Goal: Task Accomplishment & Management: Manage account settings

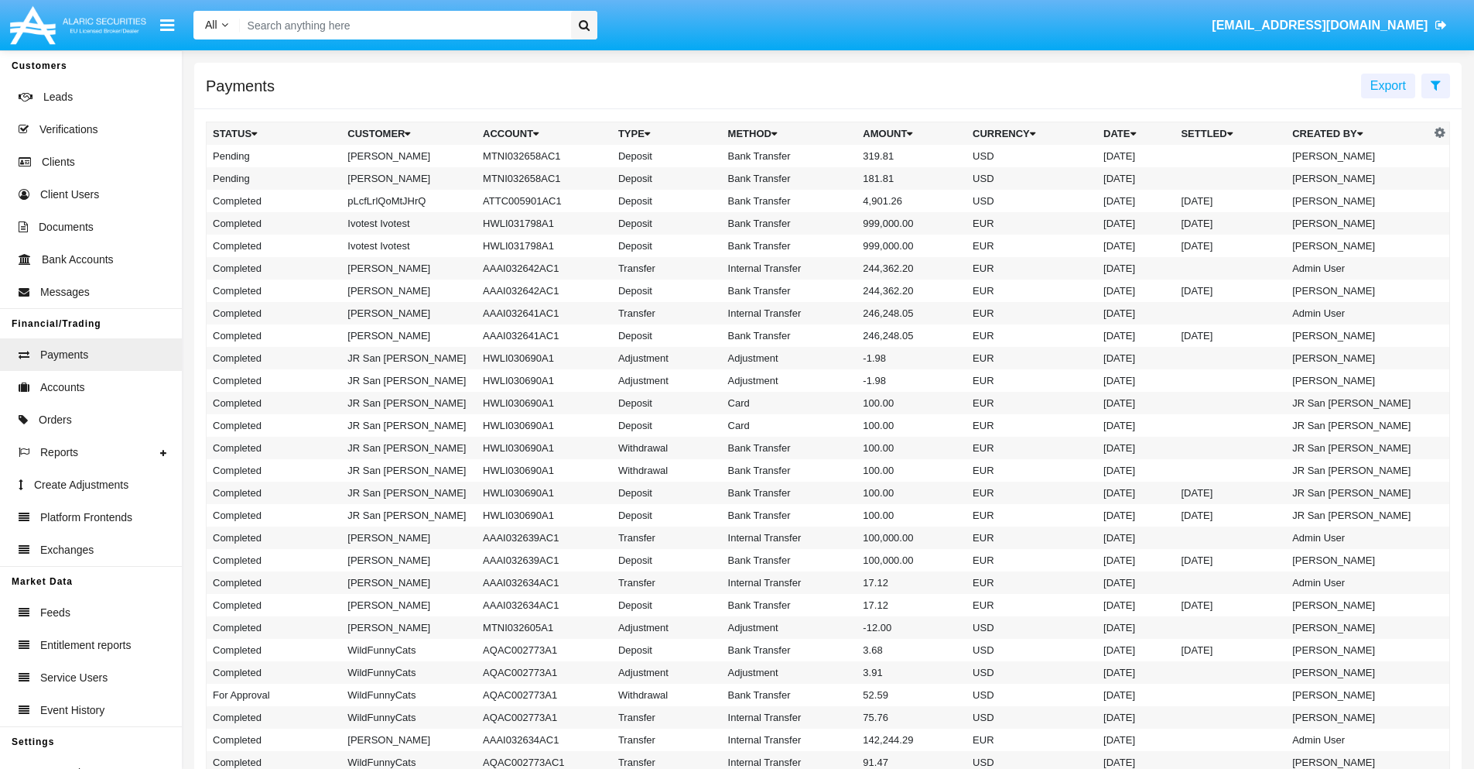
click at [1436, 84] on icon at bounding box center [1436, 85] width 10 height 12
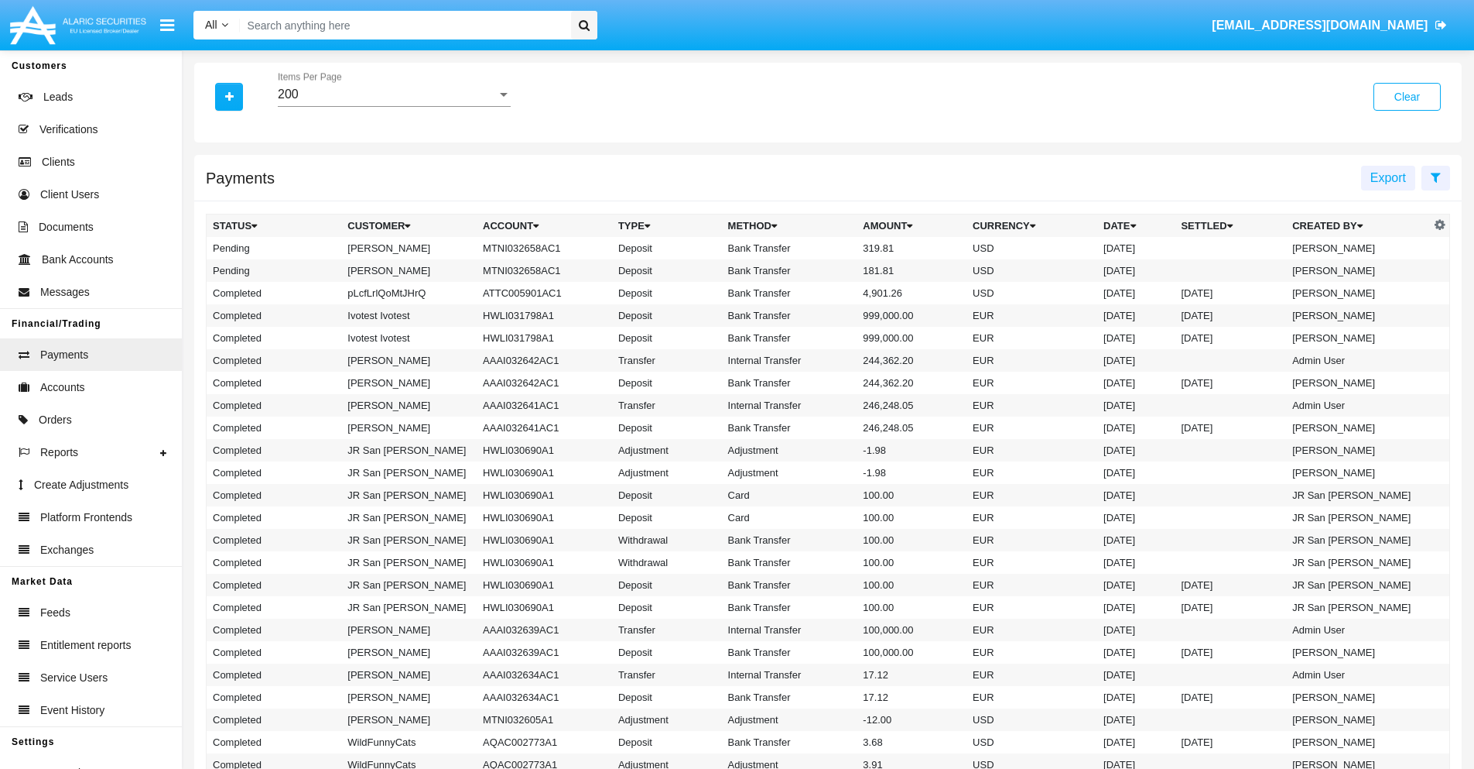
click at [394, 94] on div "200" at bounding box center [387, 94] width 219 height 14
click at [394, 106] on span "10" at bounding box center [394, 105] width 233 height 37
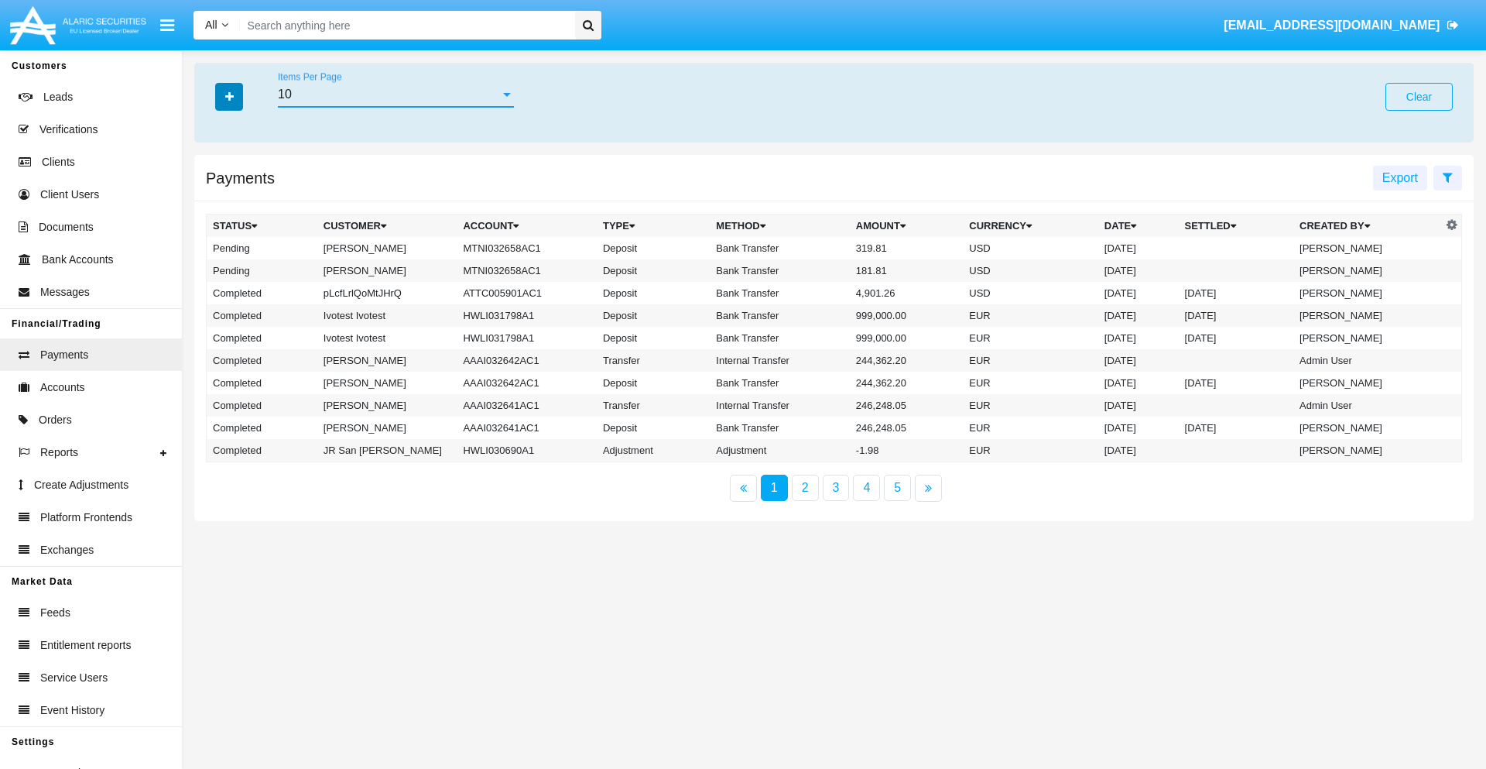
click at [229, 96] on icon "button" at bounding box center [229, 96] width 9 height 11
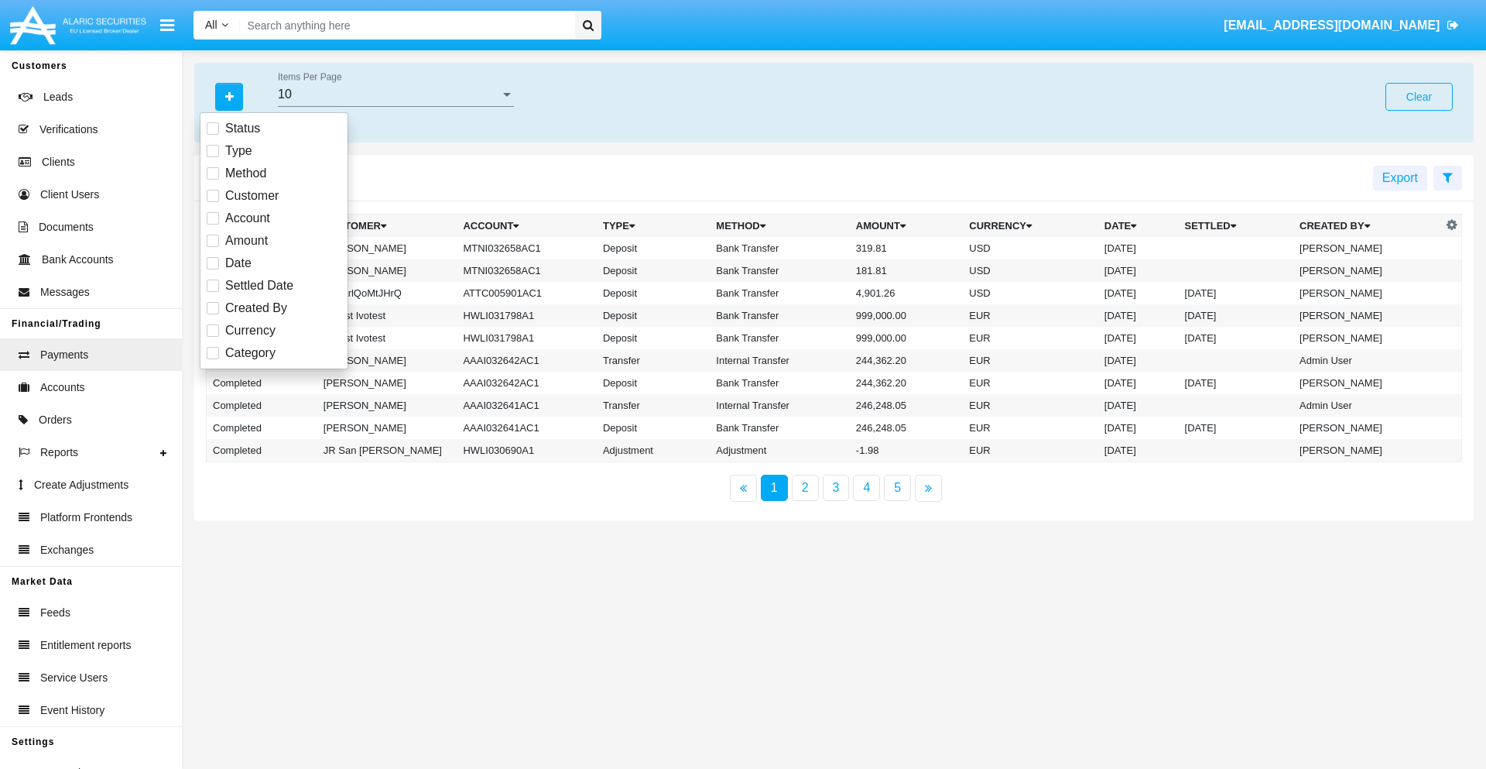
click at [242, 128] on span "Status" at bounding box center [242, 128] width 35 height 19
click at [213, 135] on input "Status" at bounding box center [212, 135] width 1 height 1
checkbox input "true"
click at [229, 96] on icon "button" at bounding box center [229, 96] width 9 height 11
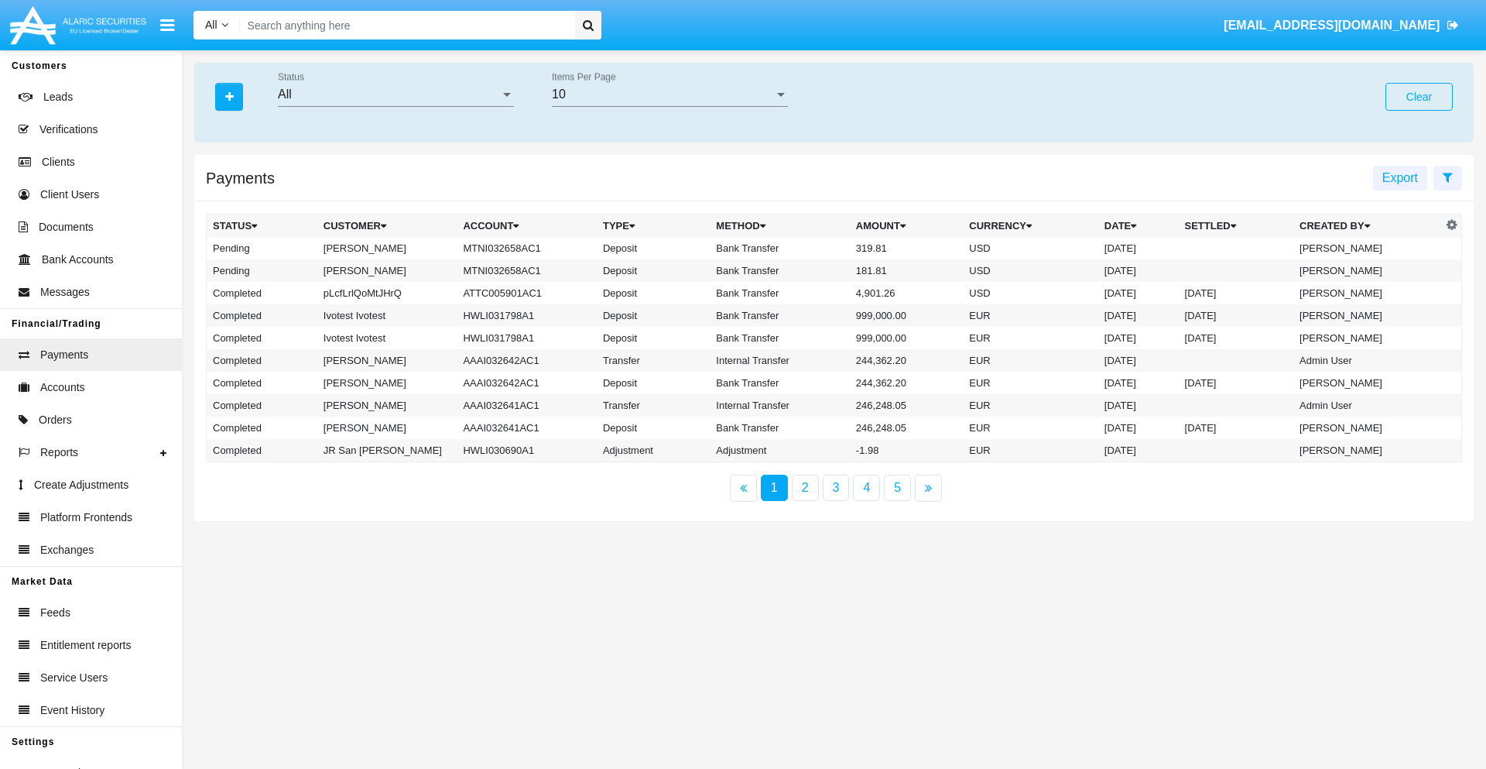
click at [395, 94] on div "All" at bounding box center [389, 94] width 222 height 14
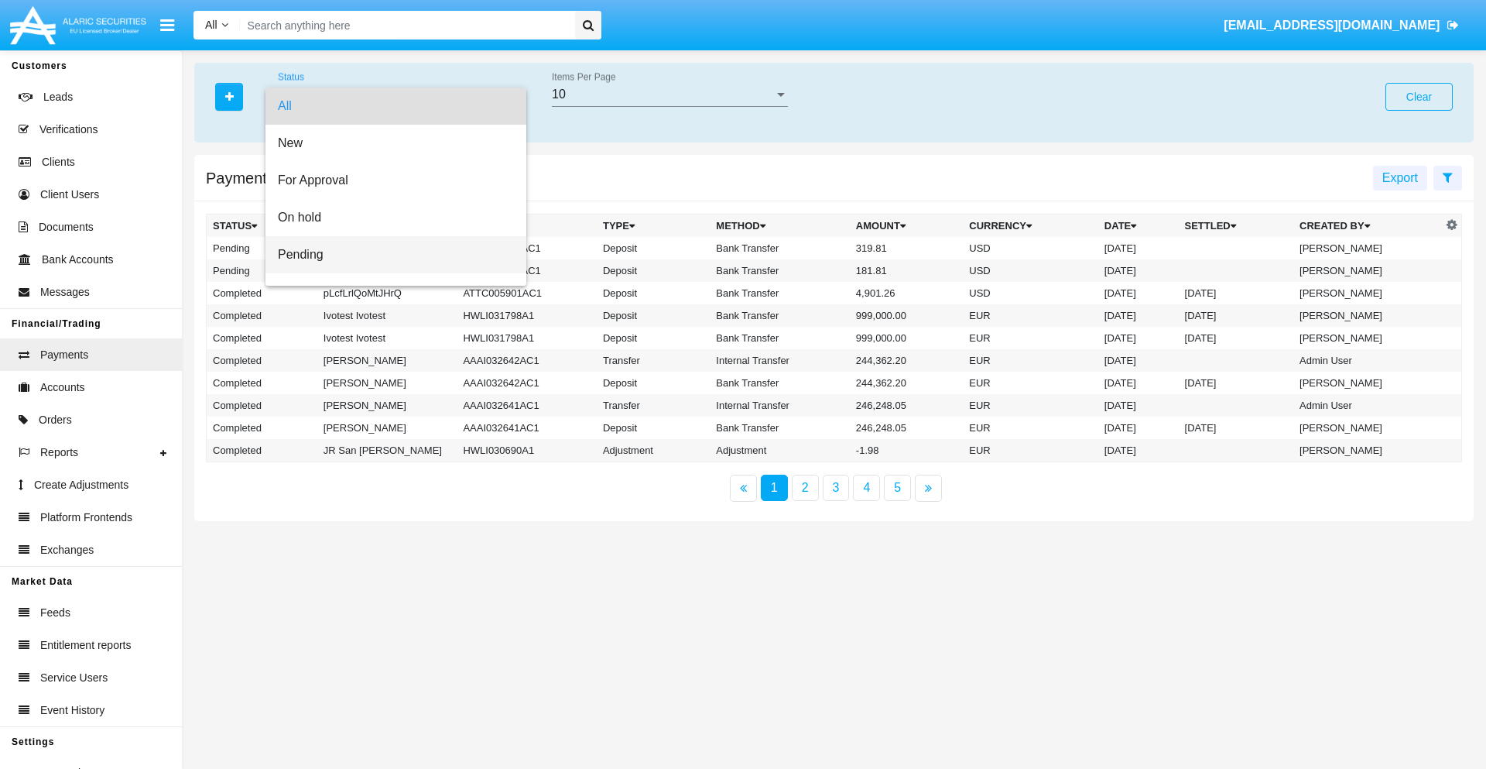
click at [389, 255] on span "Pending" at bounding box center [396, 254] width 236 height 37
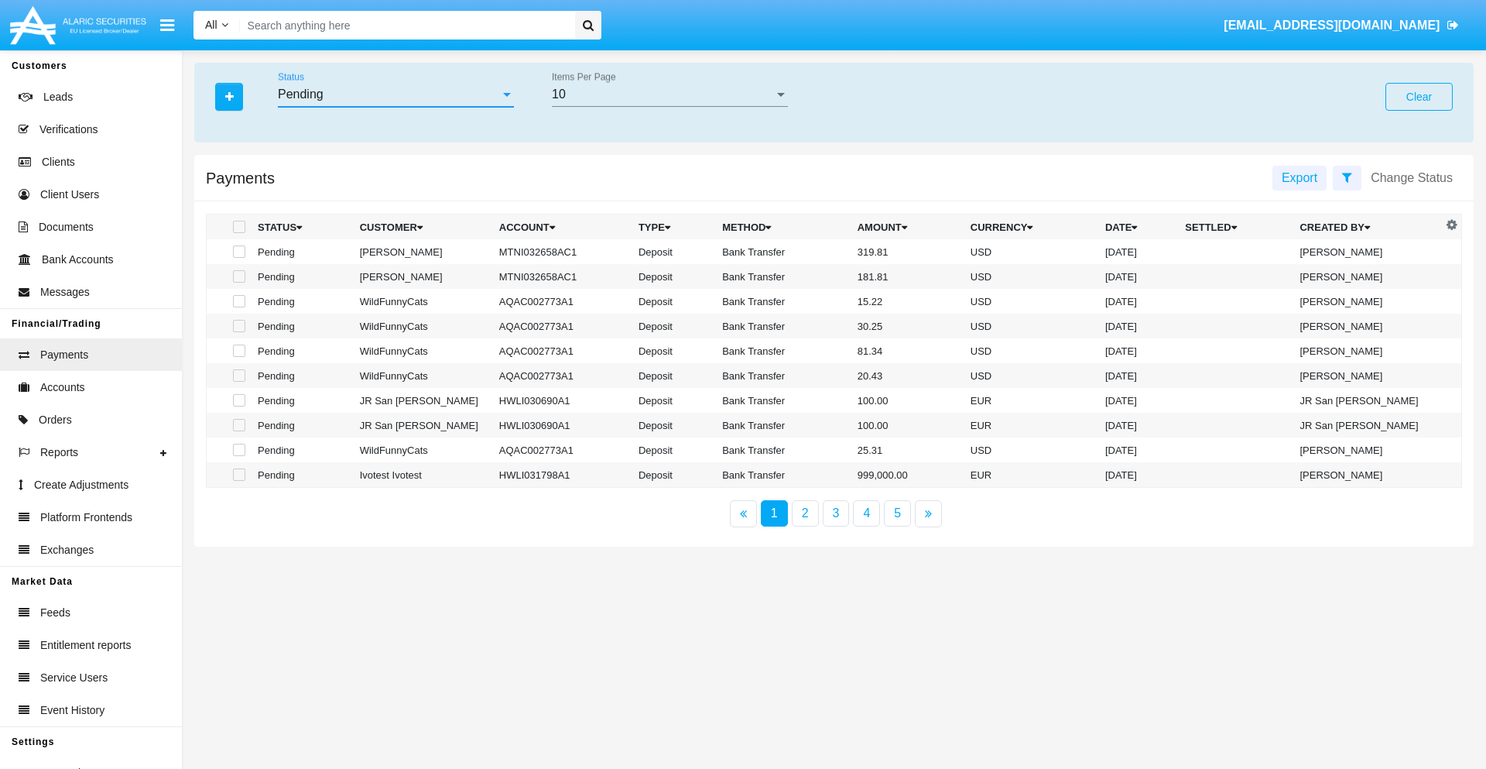
click at [238, 252] on span at bounding box center [239, 251] width 12 height 12
click at [238, 258] on input "checkbox" at bounding box center [238, 258] width 1 height 1
checkbox input "true"
click at [238, 276] on span at bounding box center [239, 276] width 12 height 12
click at [238, 282] on input "checkbox" at bounding box center [238, 282] width 1 height 1
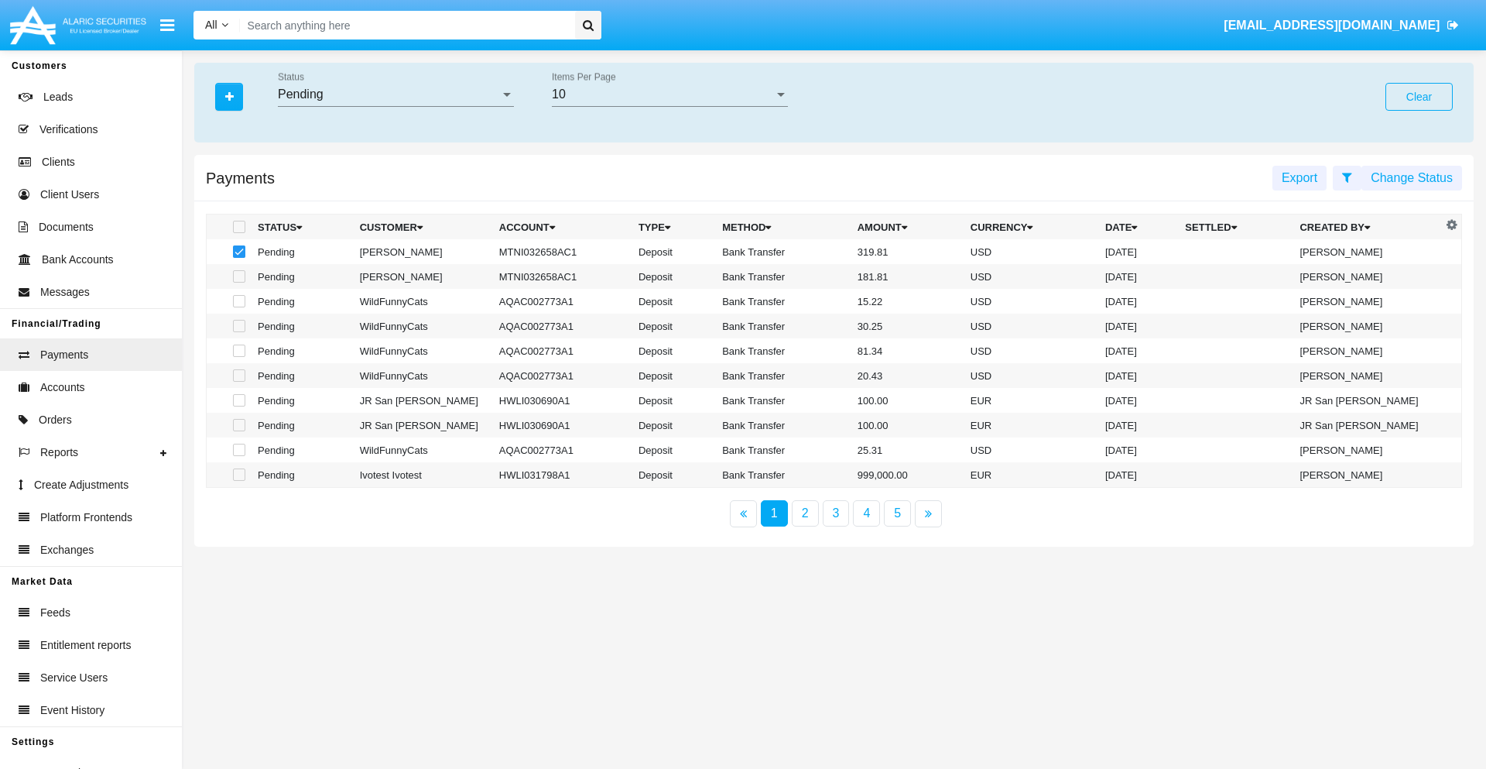
checkbox input "true"
click at [1412, 177] on button "Change Status" at bounding box center [1411, 178] width 101 height 25
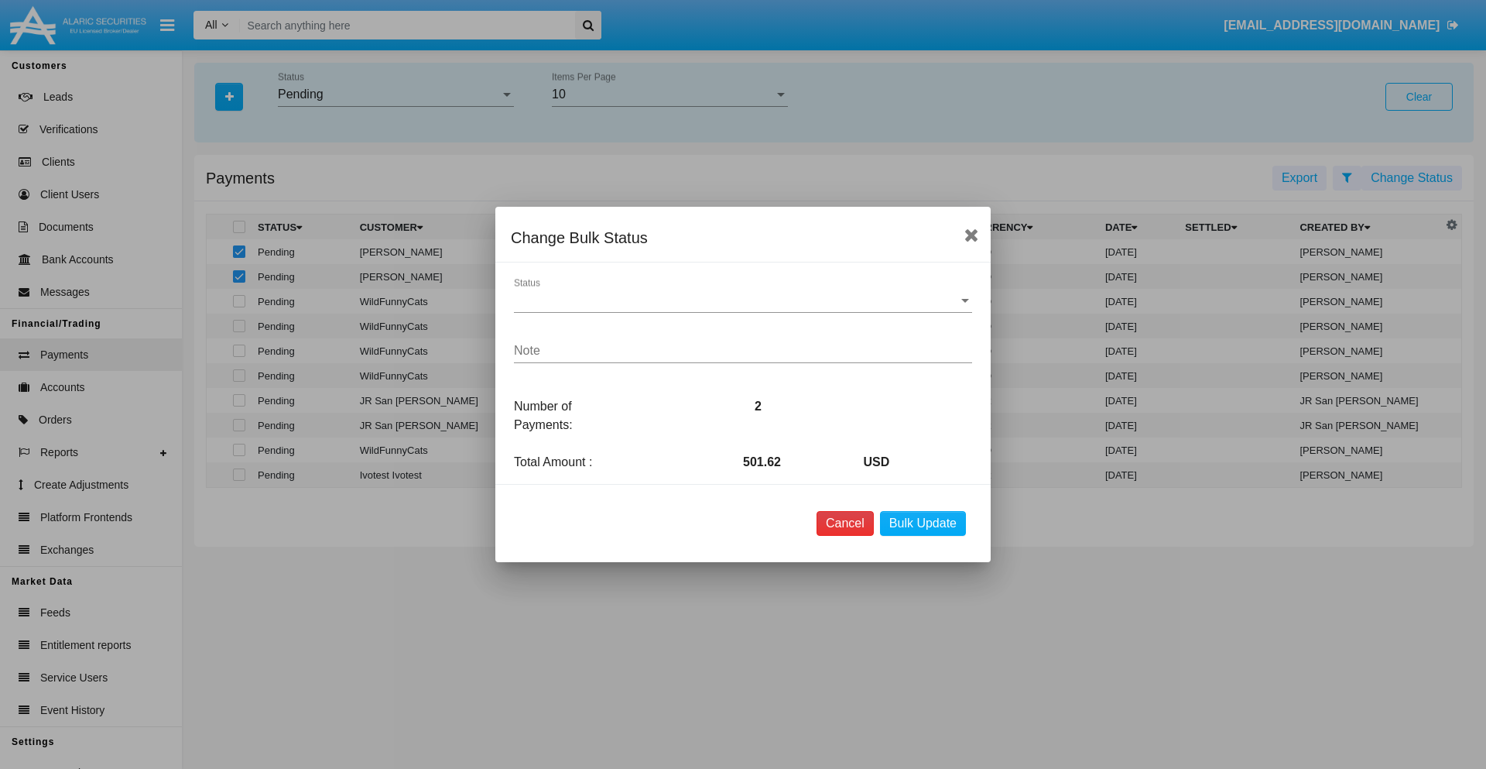
click at [844, 523] on button "Cancel" at bounding box center [845, 523] width 57 height 25
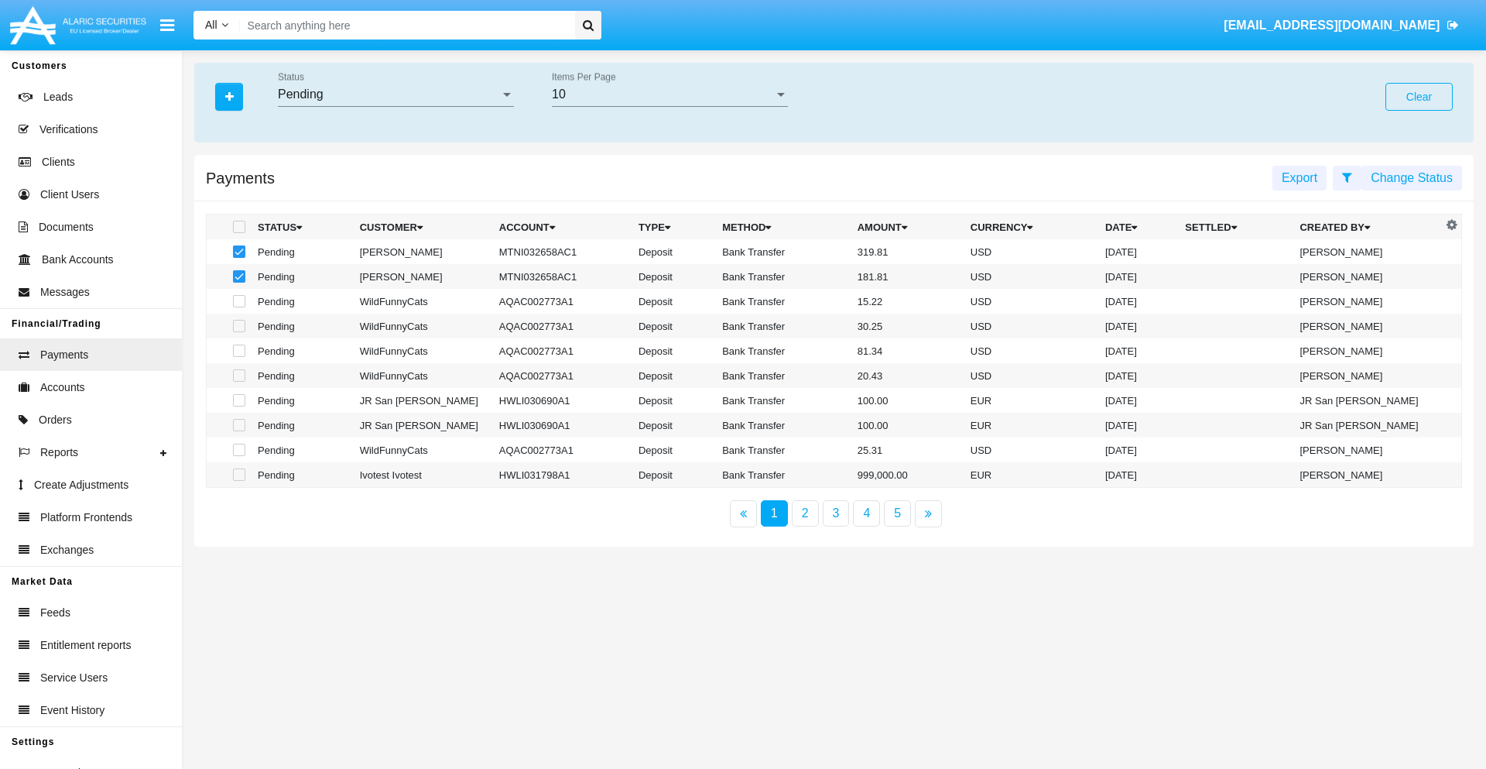
click at [1412, 177] on button "Change Status" at bounding box center [1411, 178] width 101 height 25
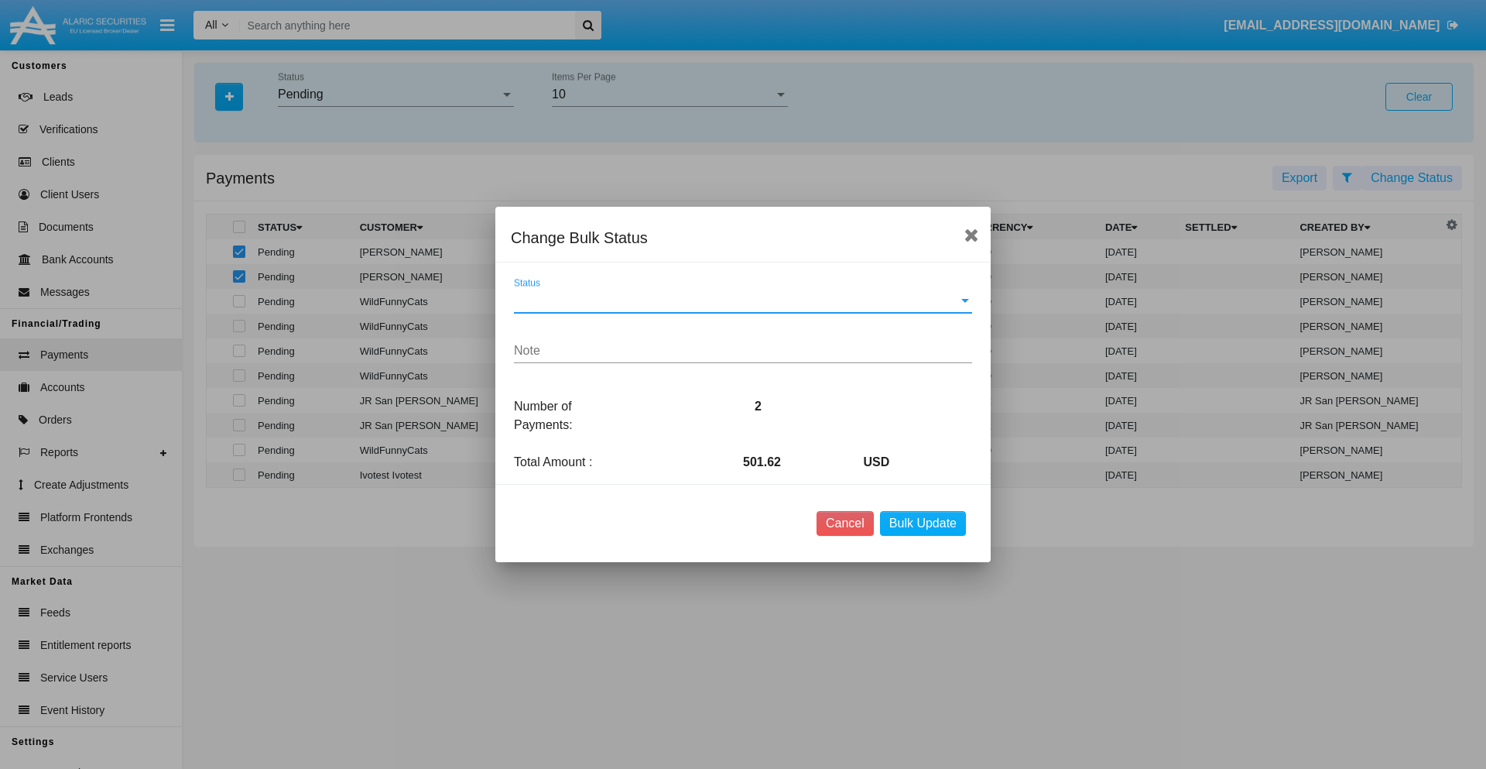
click at [743, 300] on span "Status" at bounding box center [736, 300] width 444 height 14
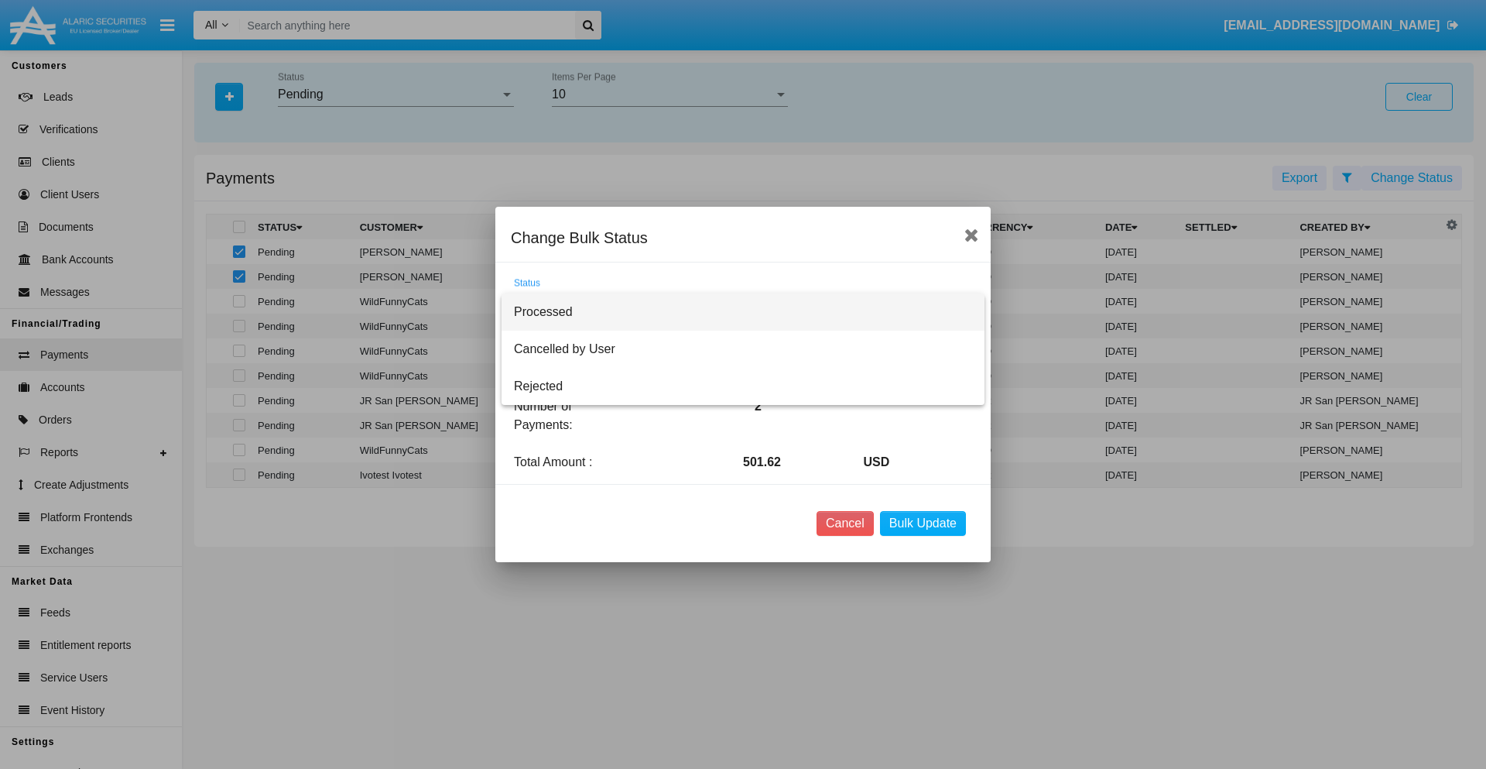
click at [743, 312] on span "Processed" at bounding box center [743, 311] width 458 height 37
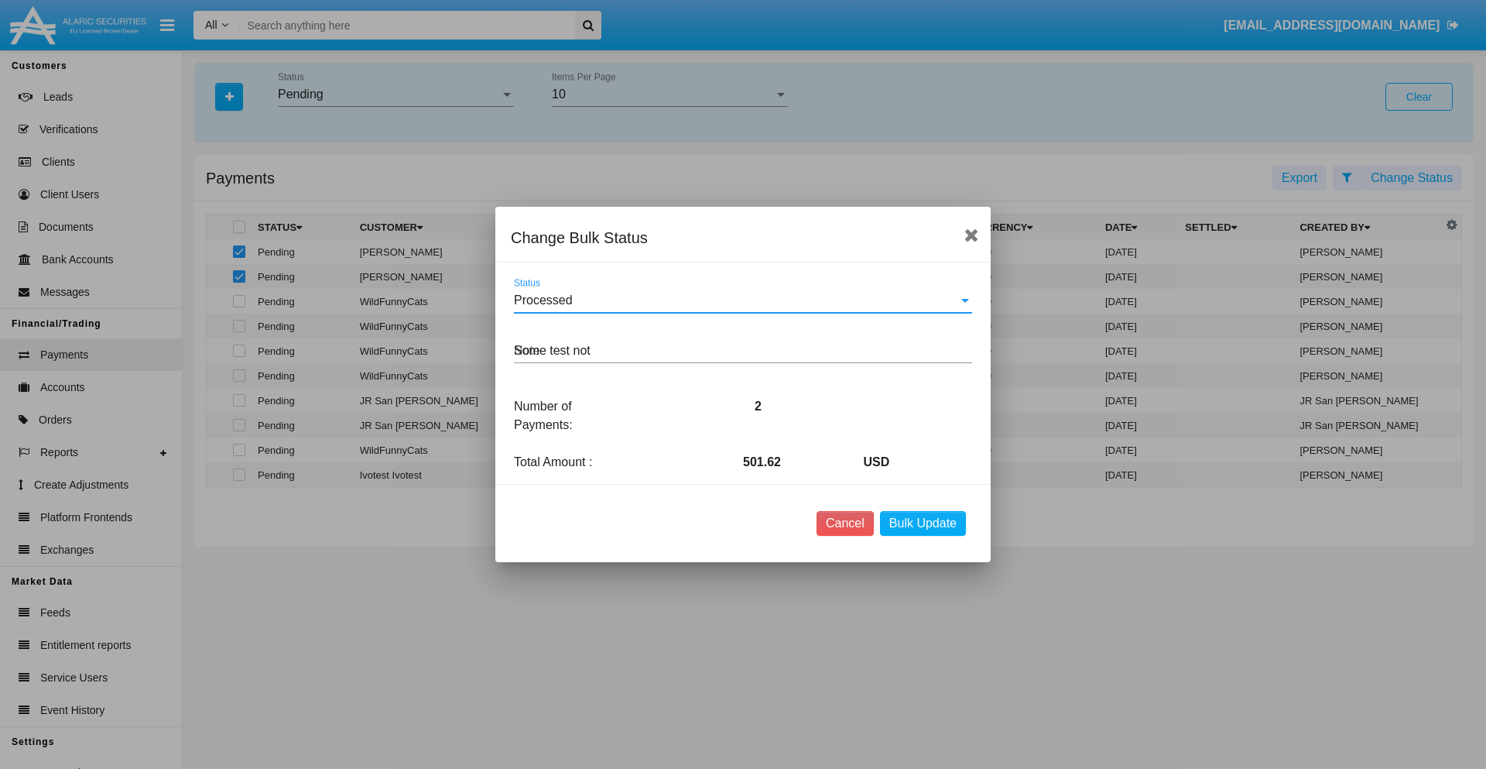
type textarea "Some test note"
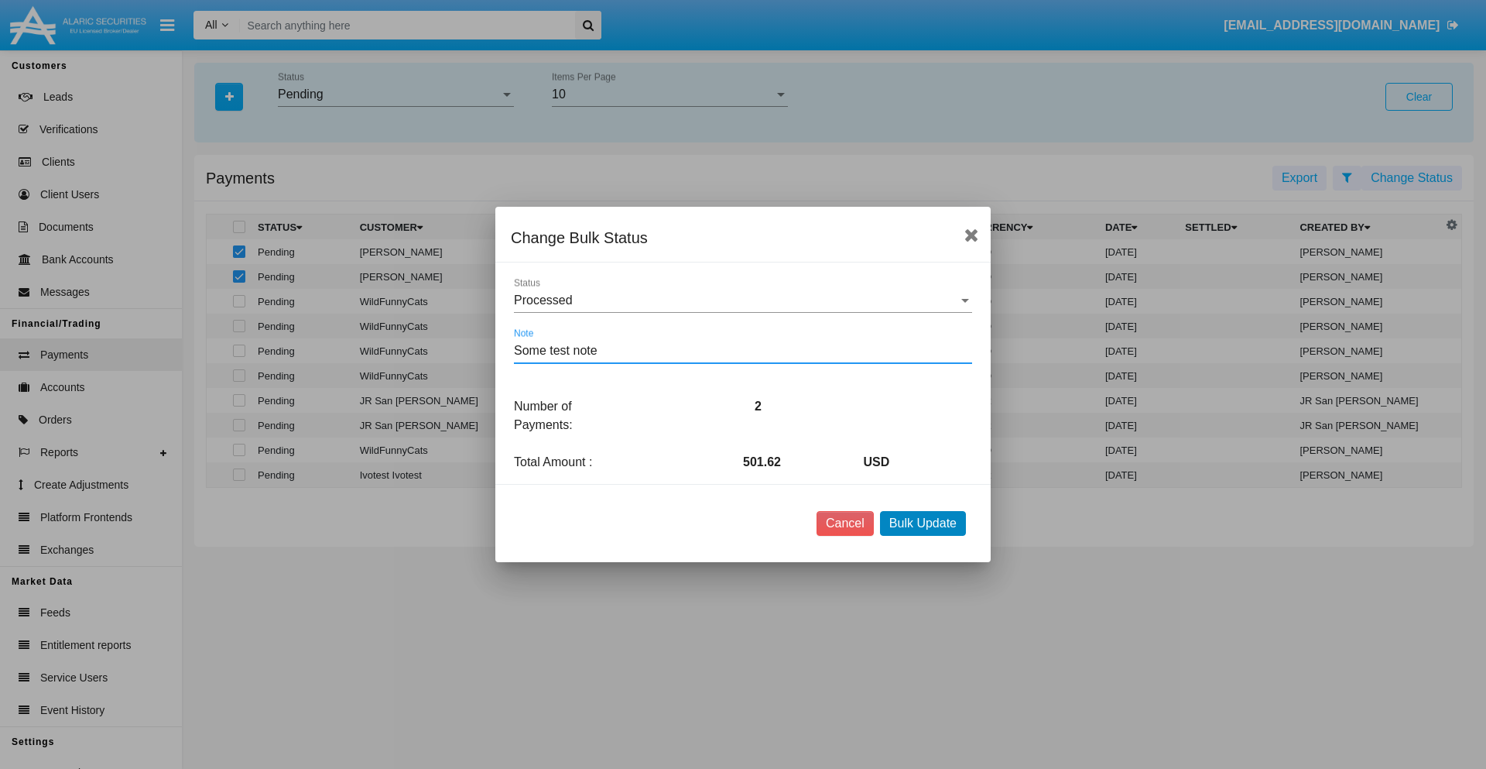
click at [923, 523] on button "Bulk Update" at bounding box center [923, 523] width 86 height 25
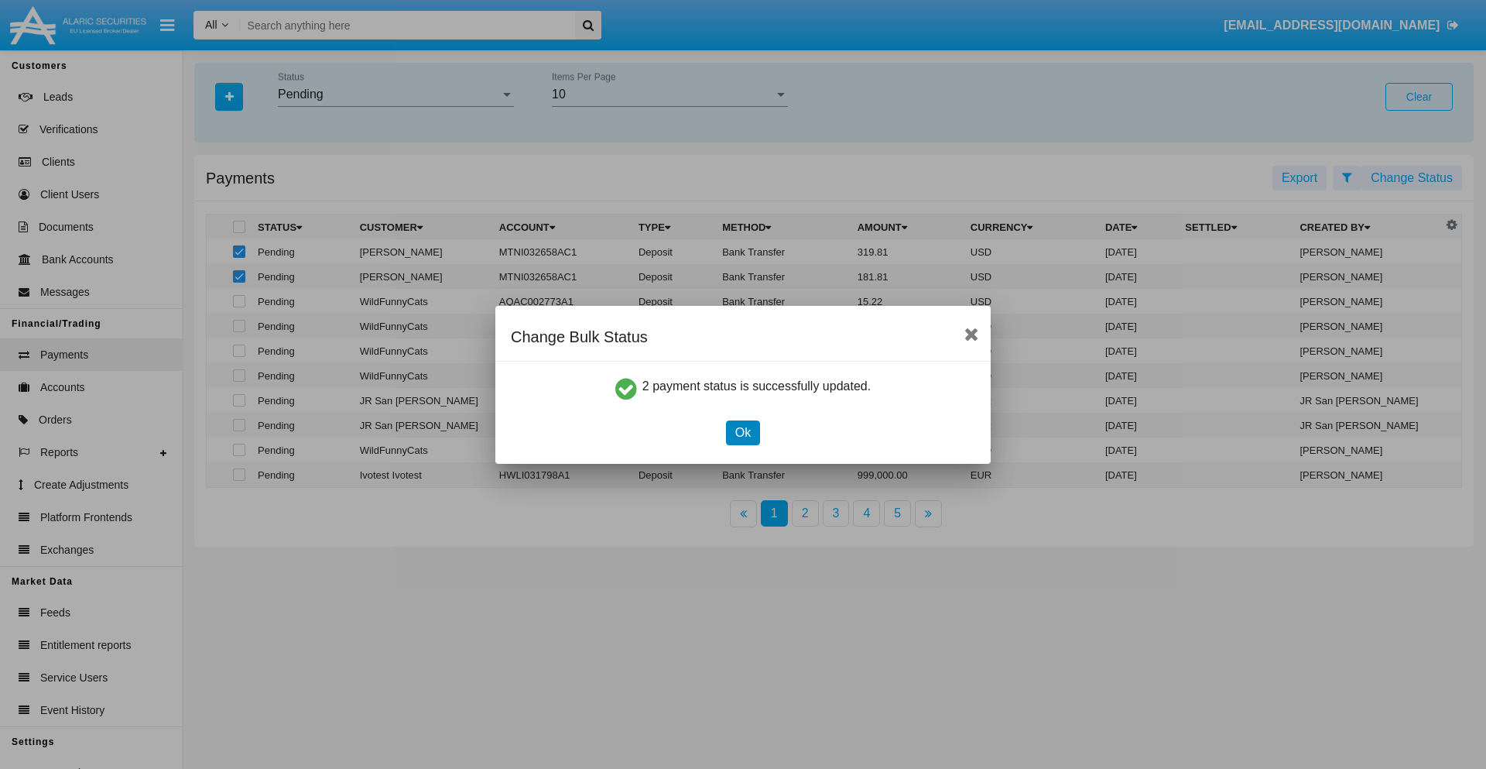
click at [742, 432] on button "Ok" at bounding box center [743, 432] width 34 height 25
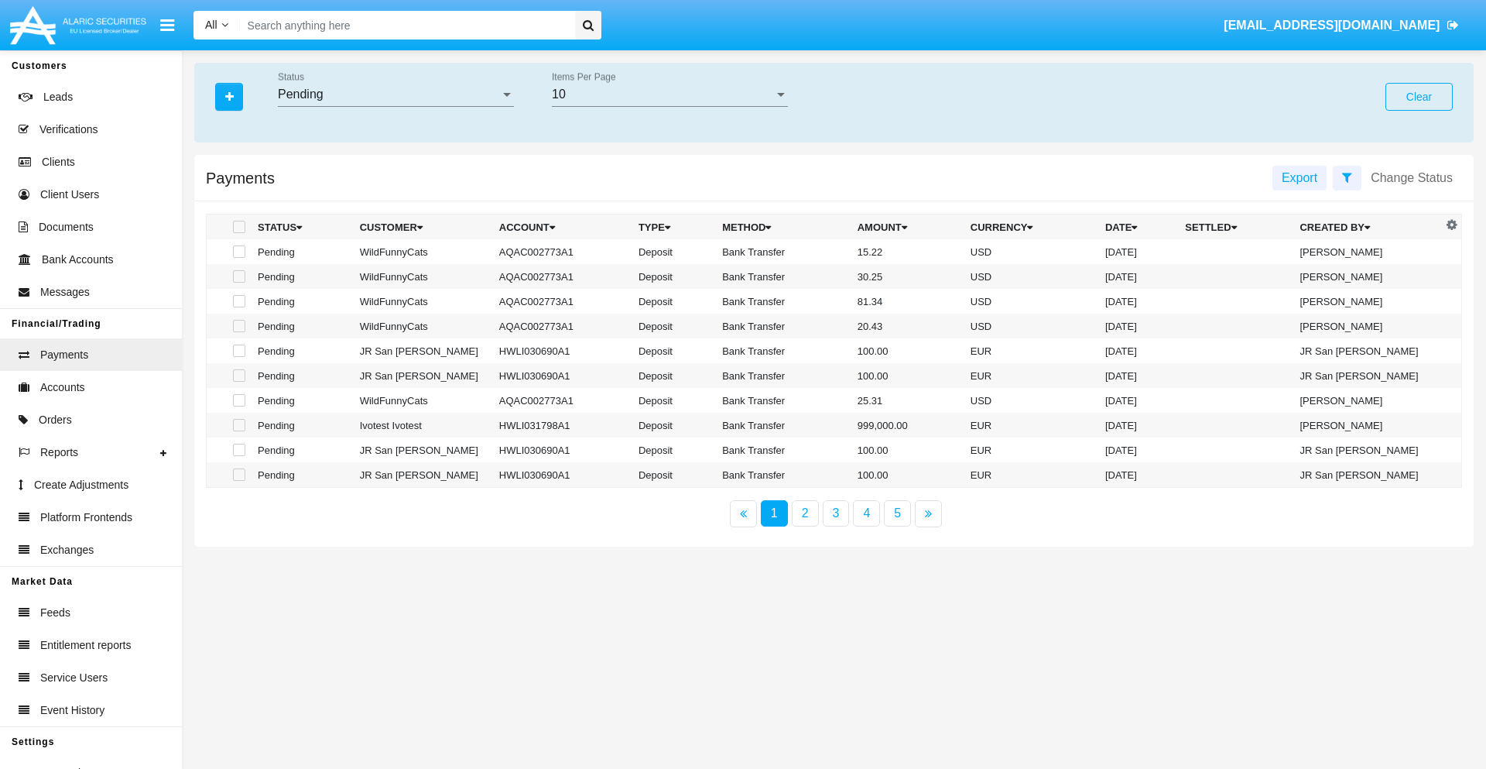
click at [395, 94] on div "Pending" at bounding box center [389, 94] width 222 height 14
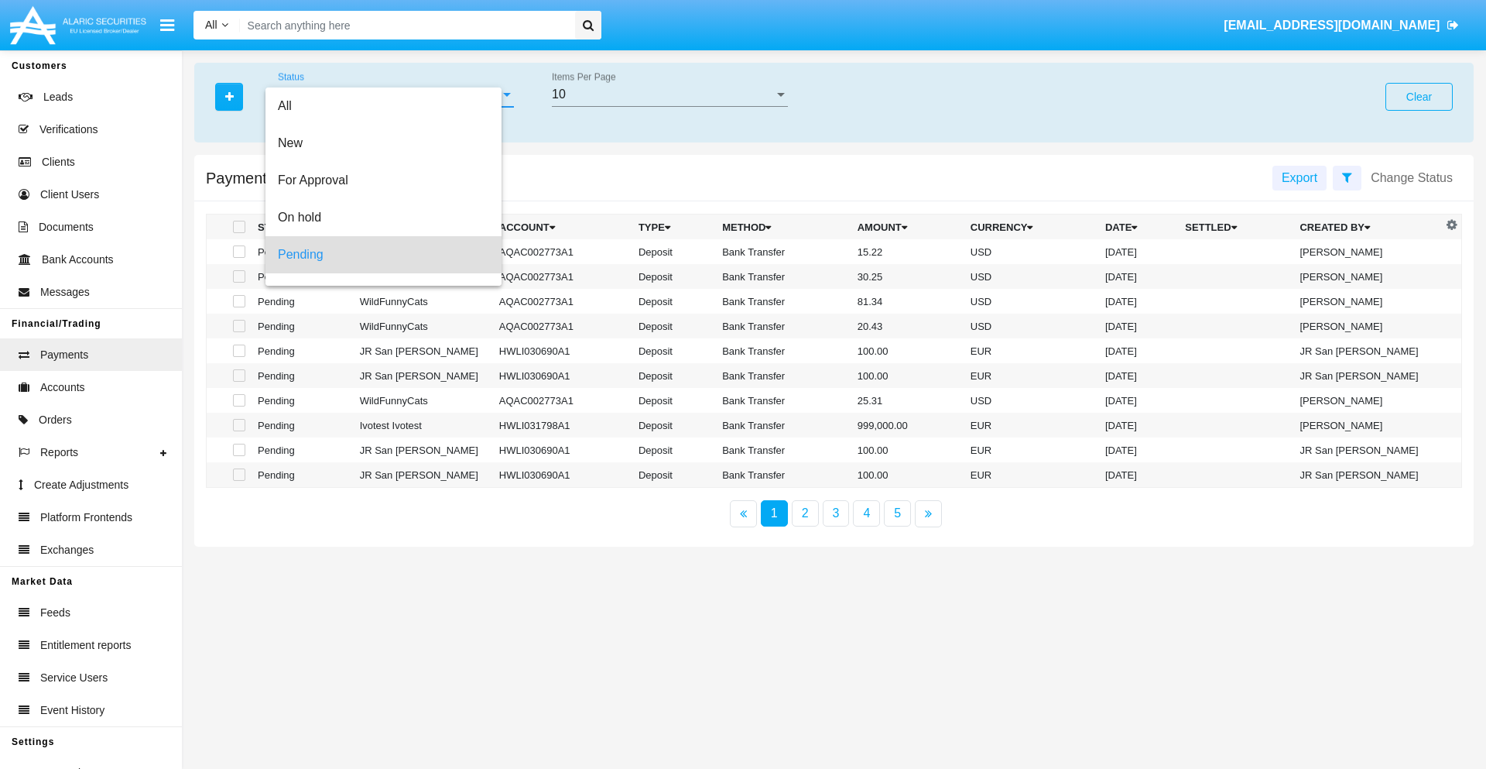
scroll to position [68, 0]
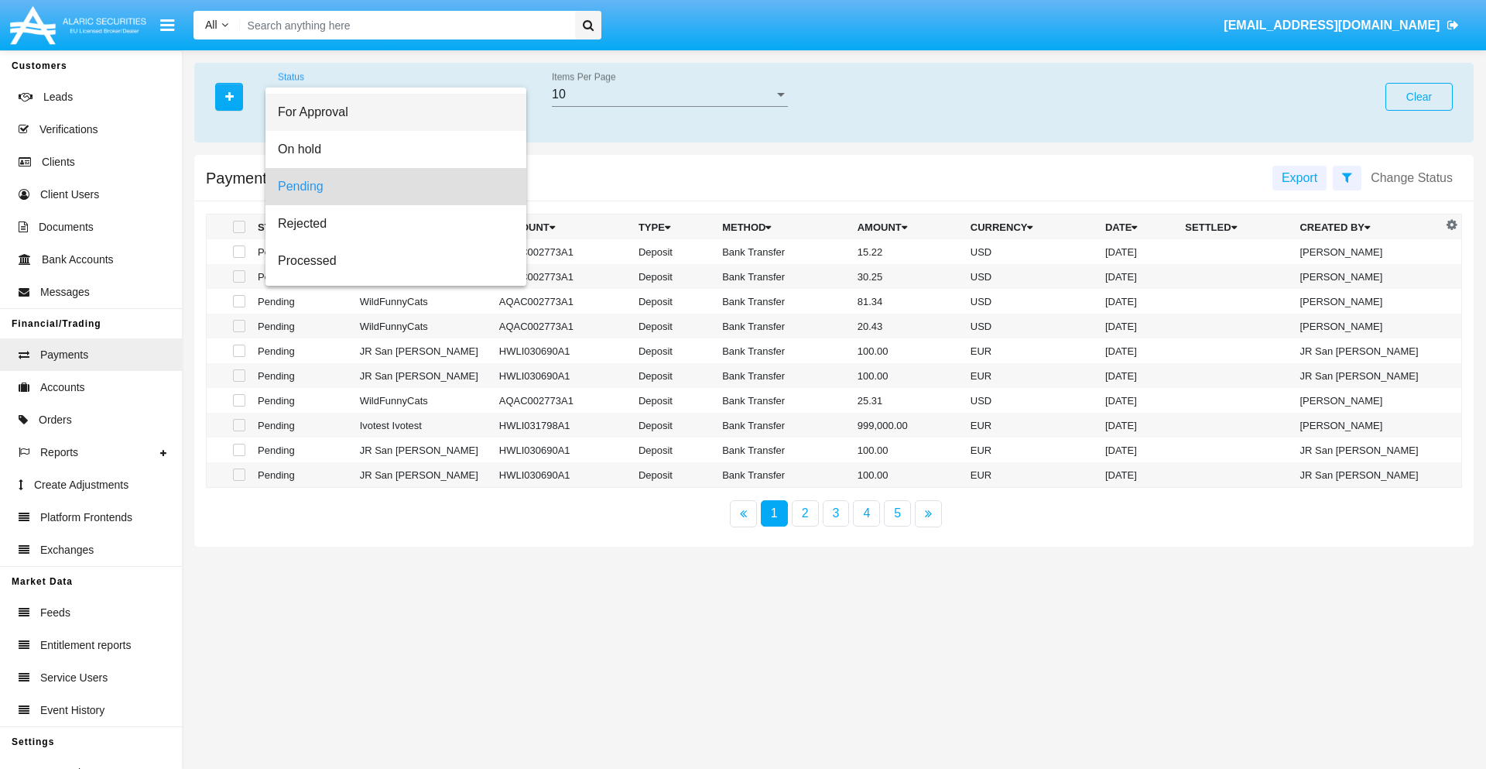
click at [389, 112] on span "For Approval" at bounding box center [396, 112] width 236 height 37
